Goal: Obtain resource: Obtain resource

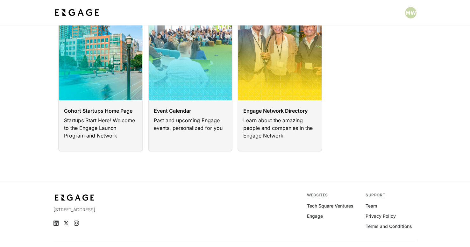
scroll to position [60, 0]
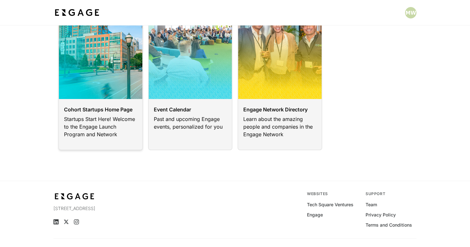
click at [94, 119] on link at bounding box center [100, 73] width 85 height 154
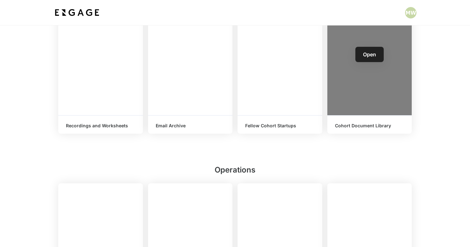
scroll to position [293, 0]
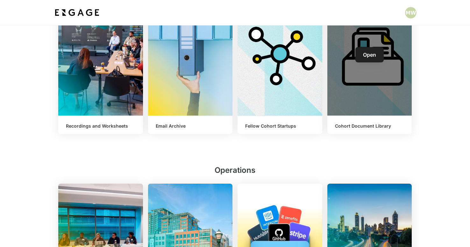
click at [368, 128] on h6 "Cohort Document Library" at bounding box center [369, 126] width 69 height 5
click at [370, 84] on div "Open" at bounding box center [370, 55] width 85 height 122
click at [369, 56] on span "Open" at bounding box center [369, 55] width 13 height 6
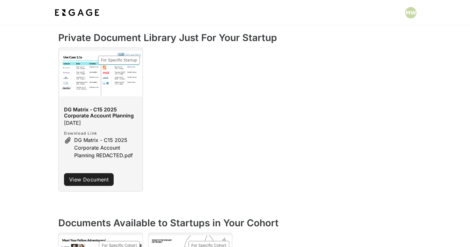
scroll to position [48, 0]
click at [85, 176] on link "View Document" at bounding box center [89, 179] width 50 height 13
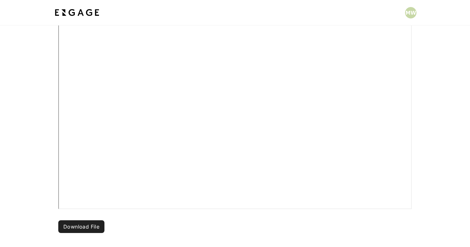
scroll to position [202, 0]
